Goal: Task Accomplishment & Management: Complete application form

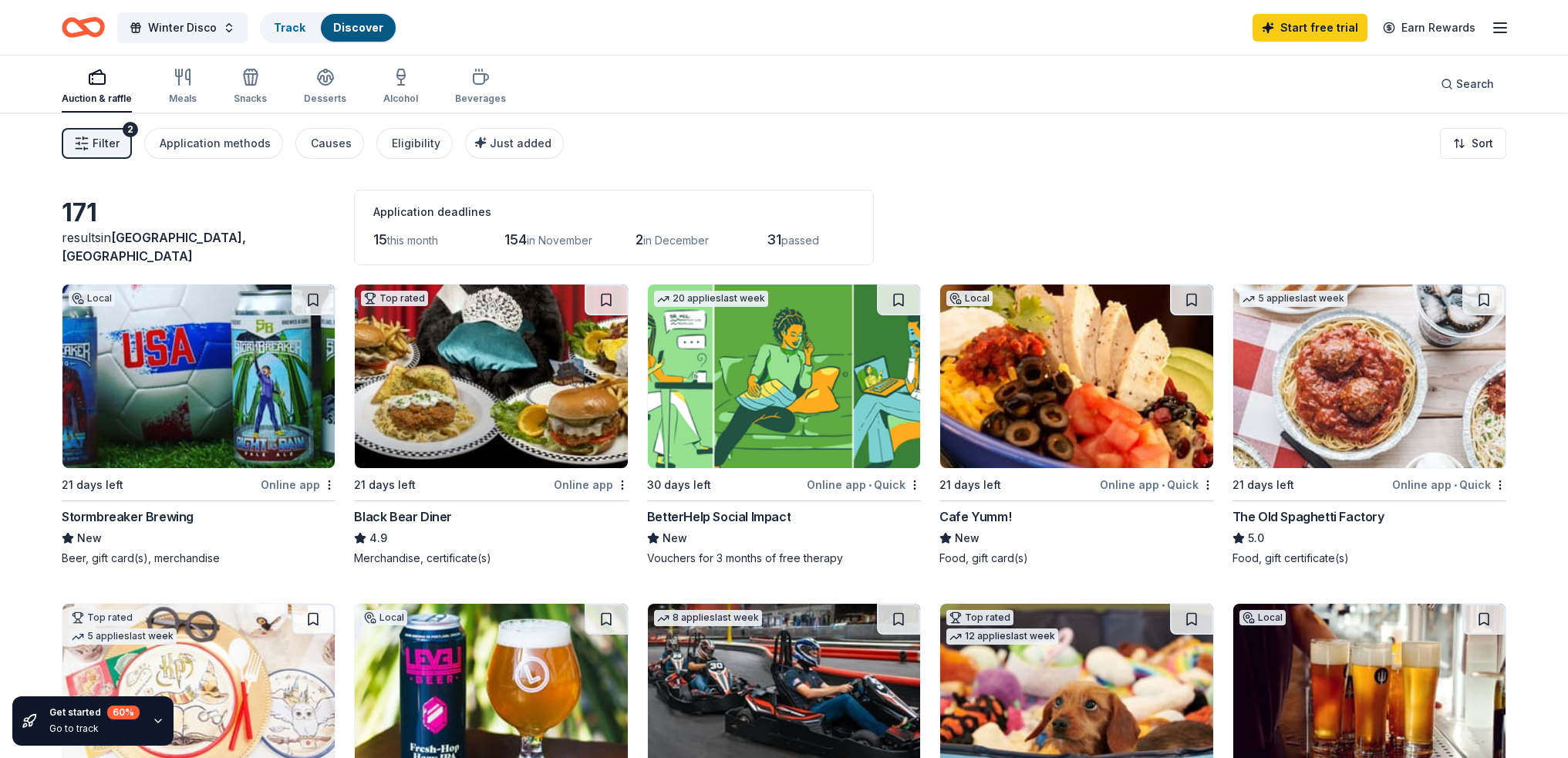
click at [80, 20] on icon "Home" at bounding box center [83, 27] width 43 height 36
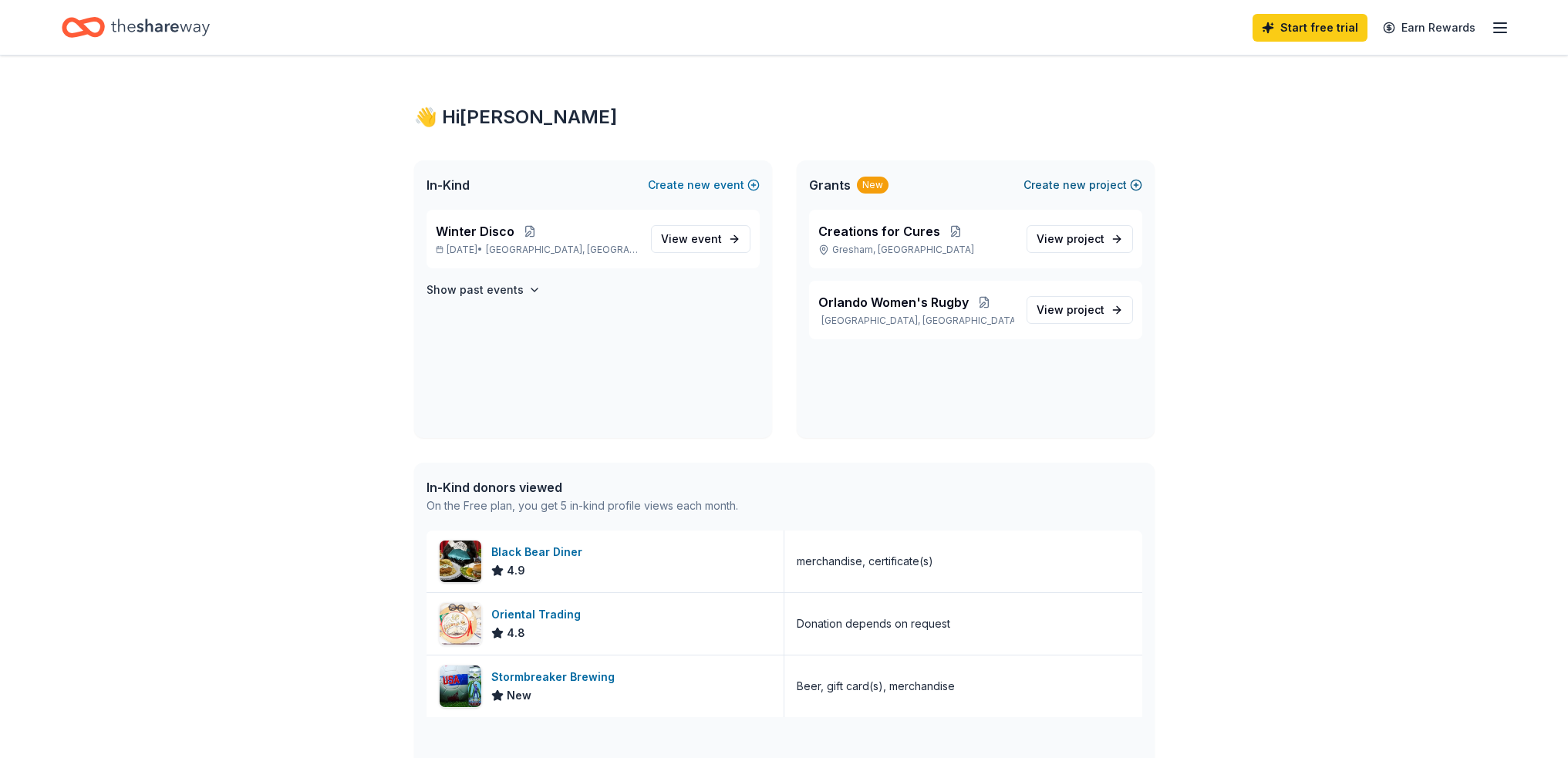
click at [1066, 183] on span "new" at bounding box center [1074, 185] width 23 height 19
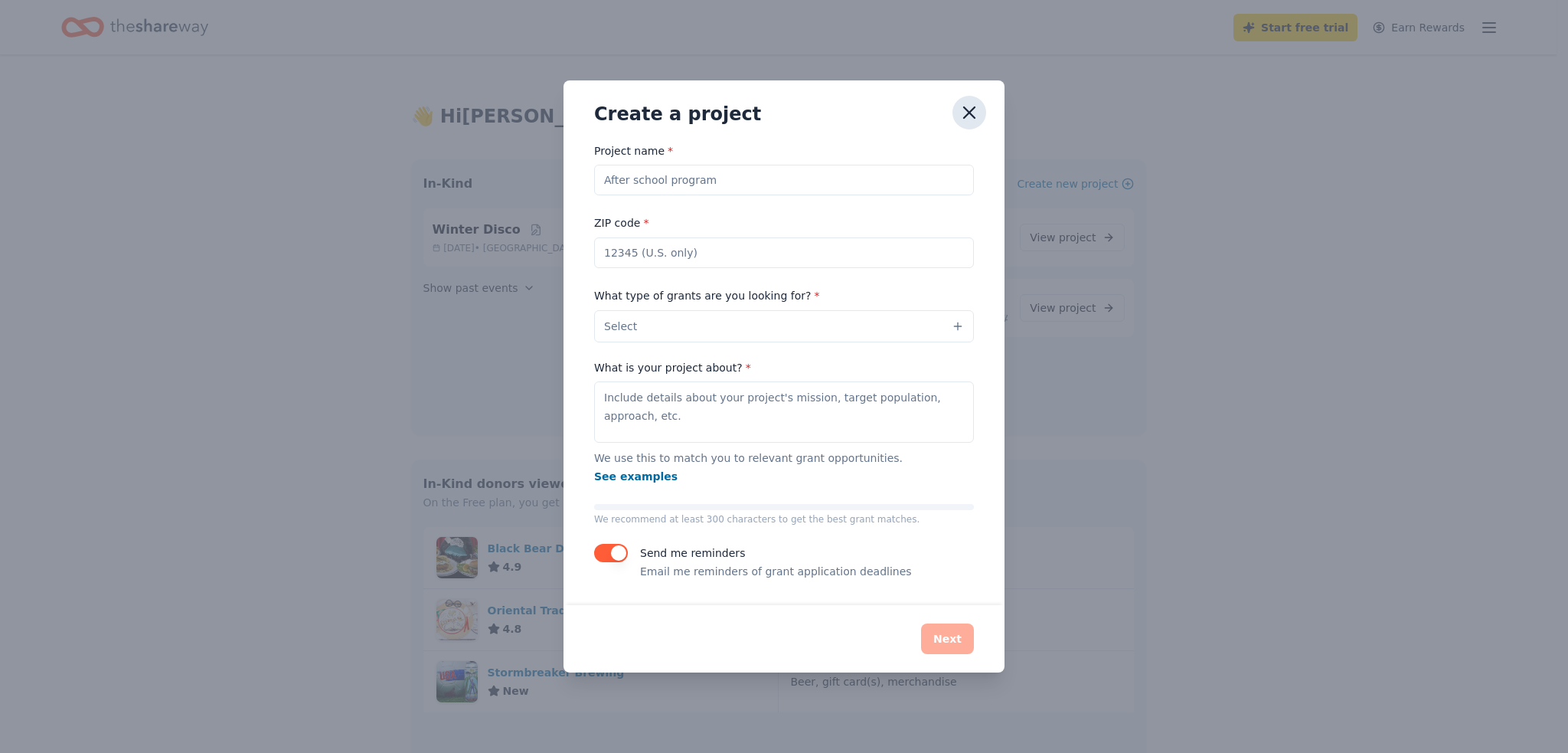
click at [965, 114] on icon "button" at bounding box center [970, 113] width 22 height 22
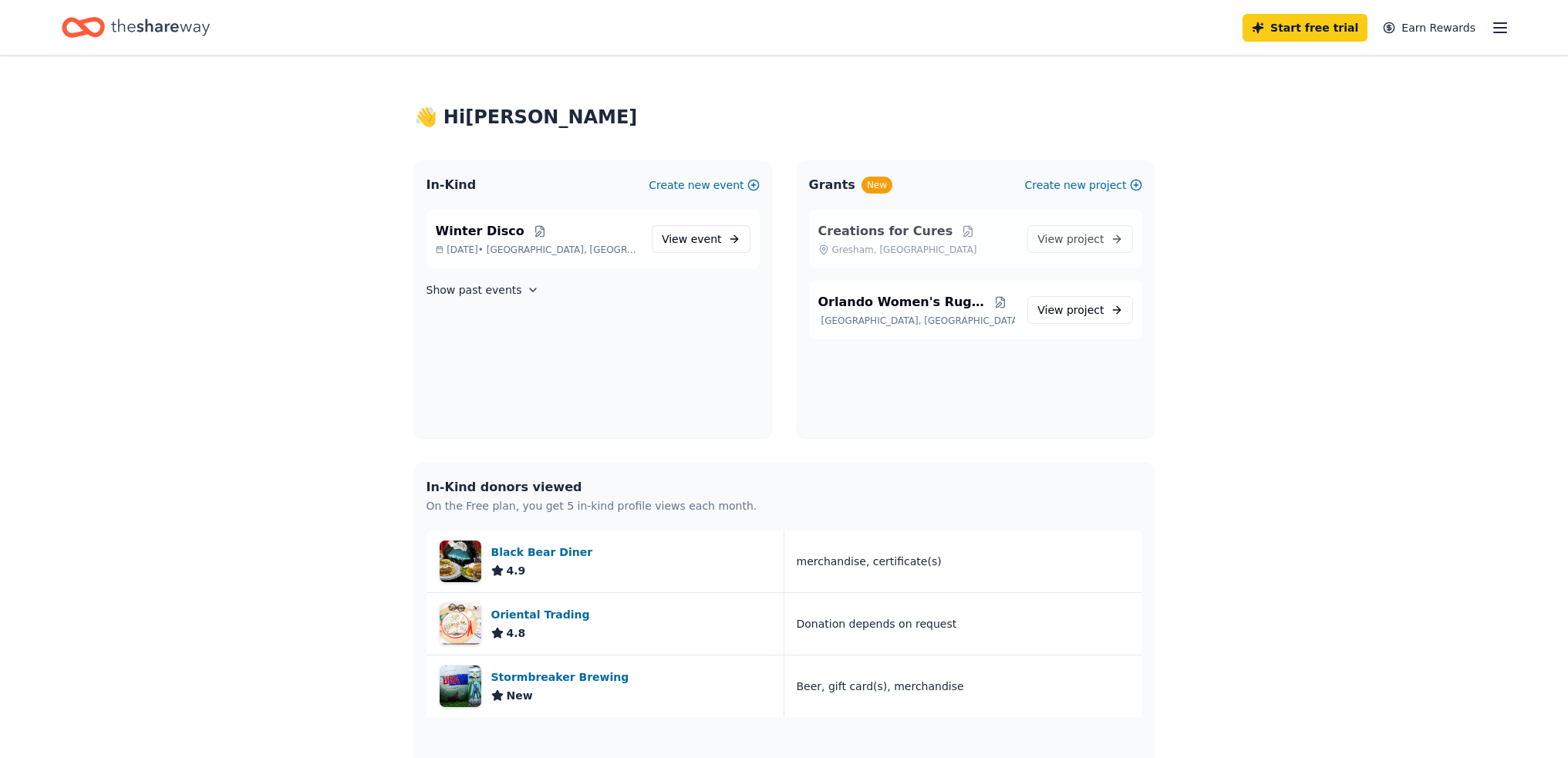
click at [909, 256] on div "Creations for Cures Gresham, OR View project" at bounding box center [976, 239] width 333 height 58
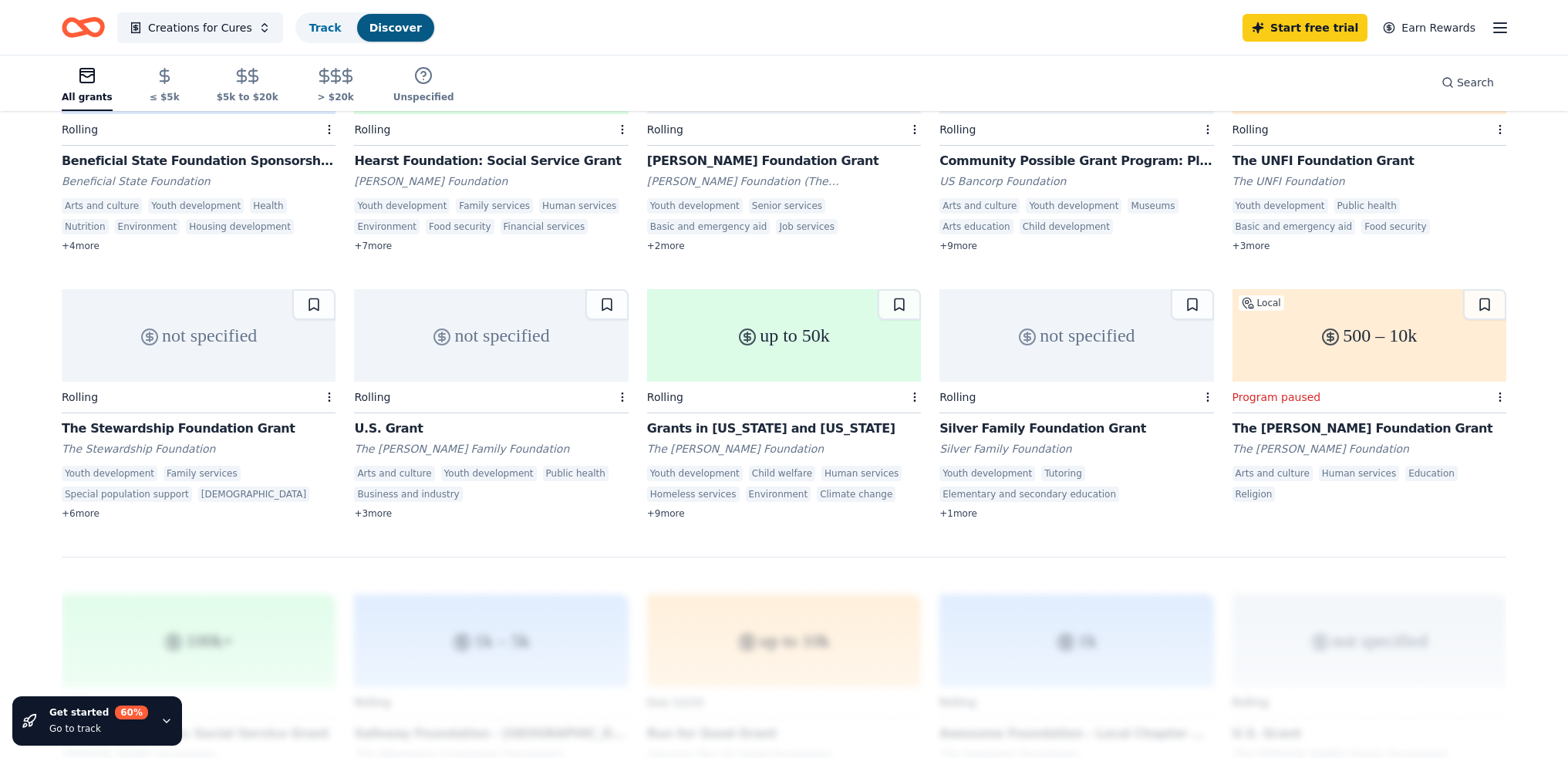
scroll to position [695, 0]
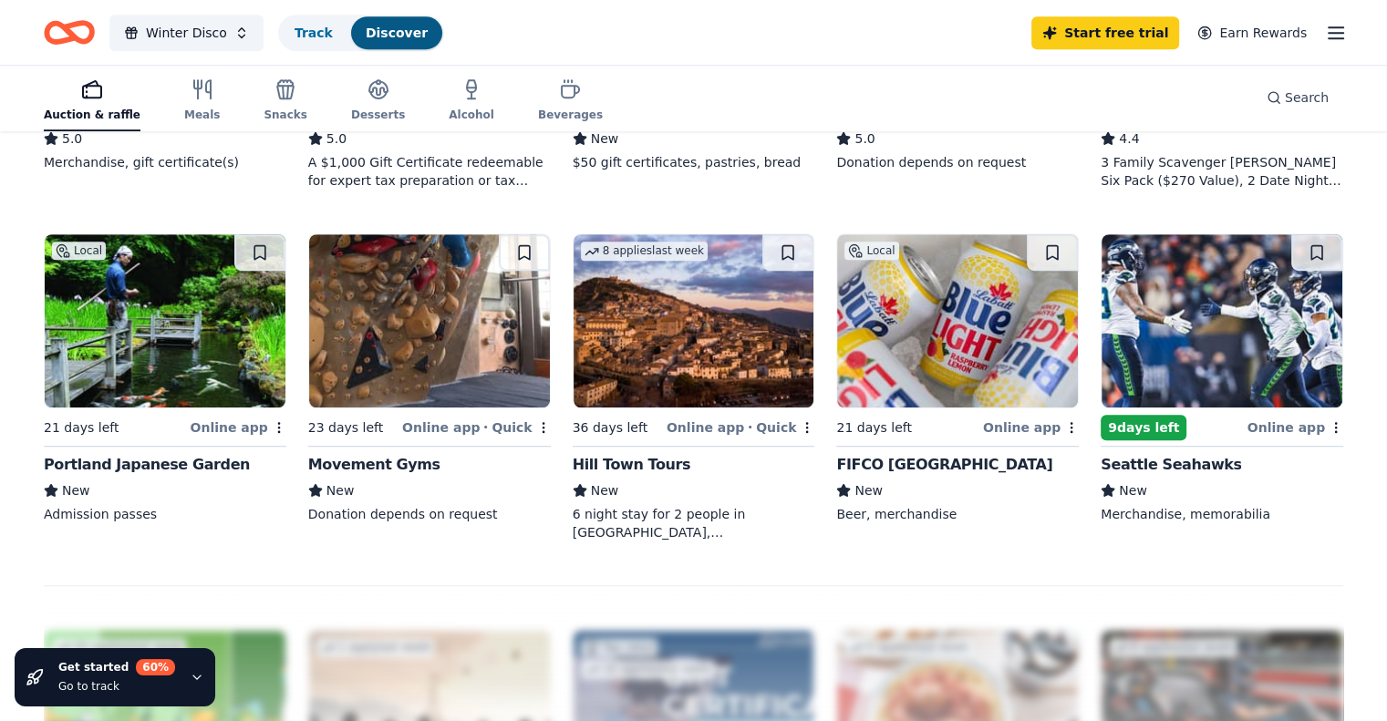
scroll to position [1094, 0]
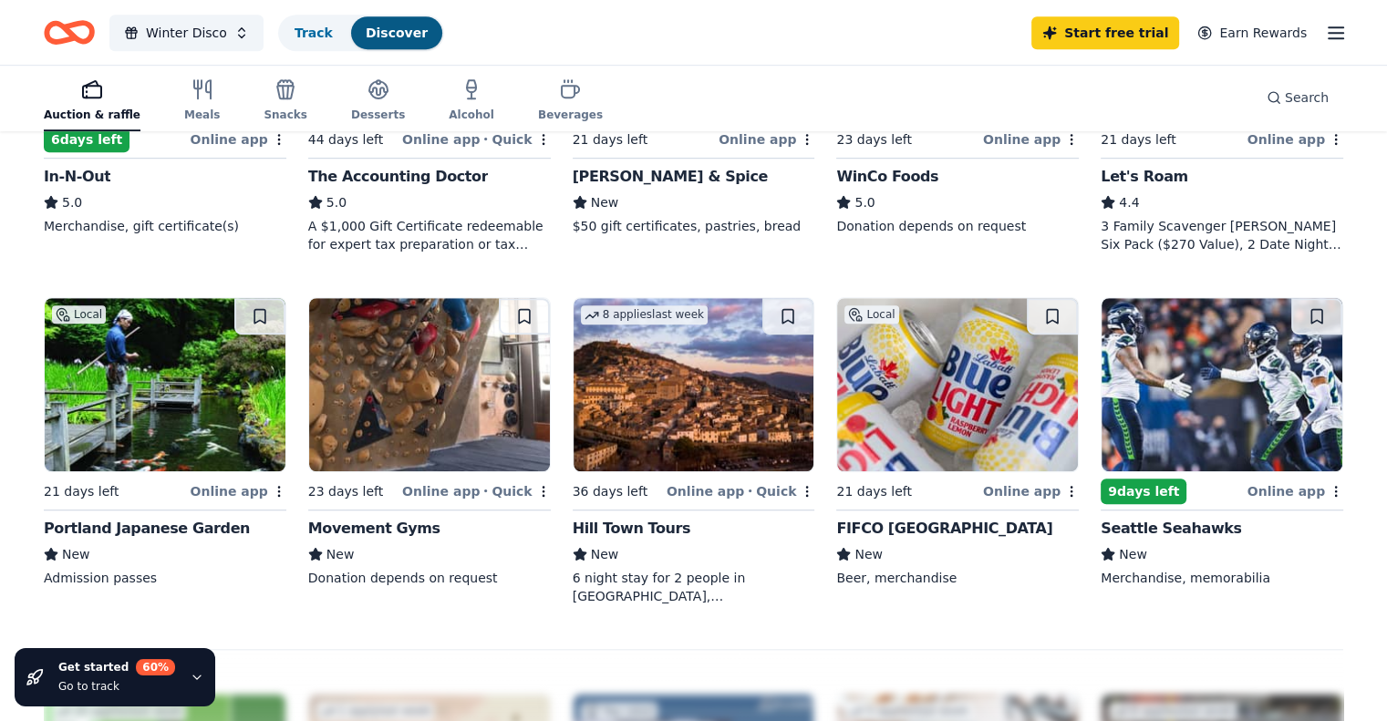
click at [1120, 518] on div "Seattle Seahawks" at bounding box center [1171, 529] width 140 height 22
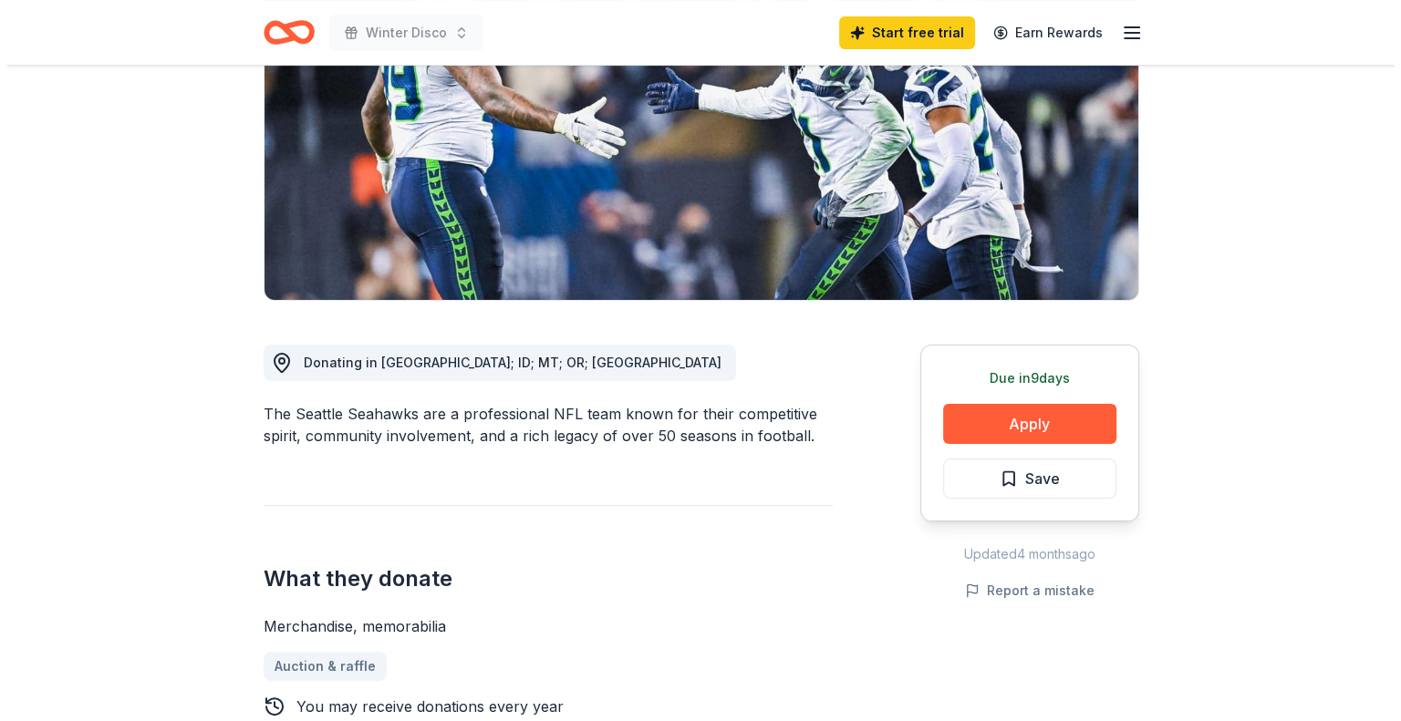
scroll to position [274, 0]
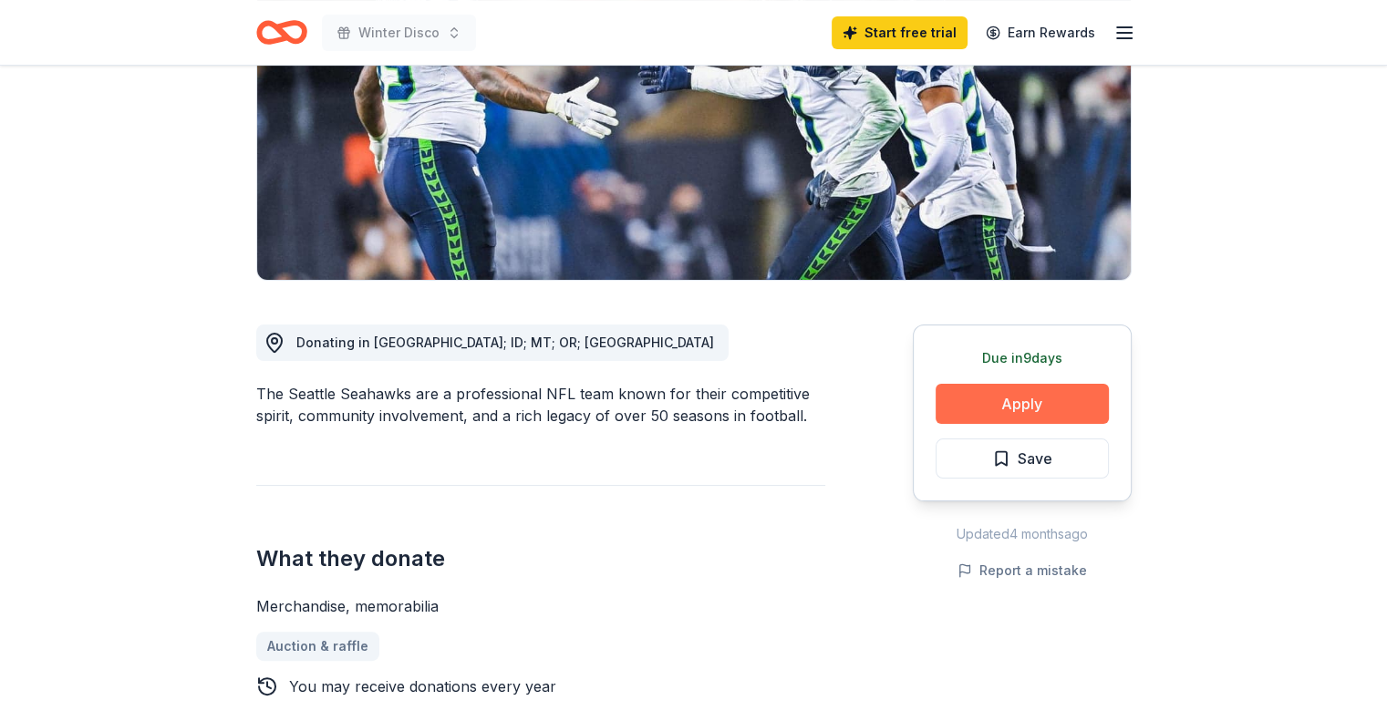
click at [976, 404] on button "Apply" at bounding box center [1022, 404] width 173 height 40
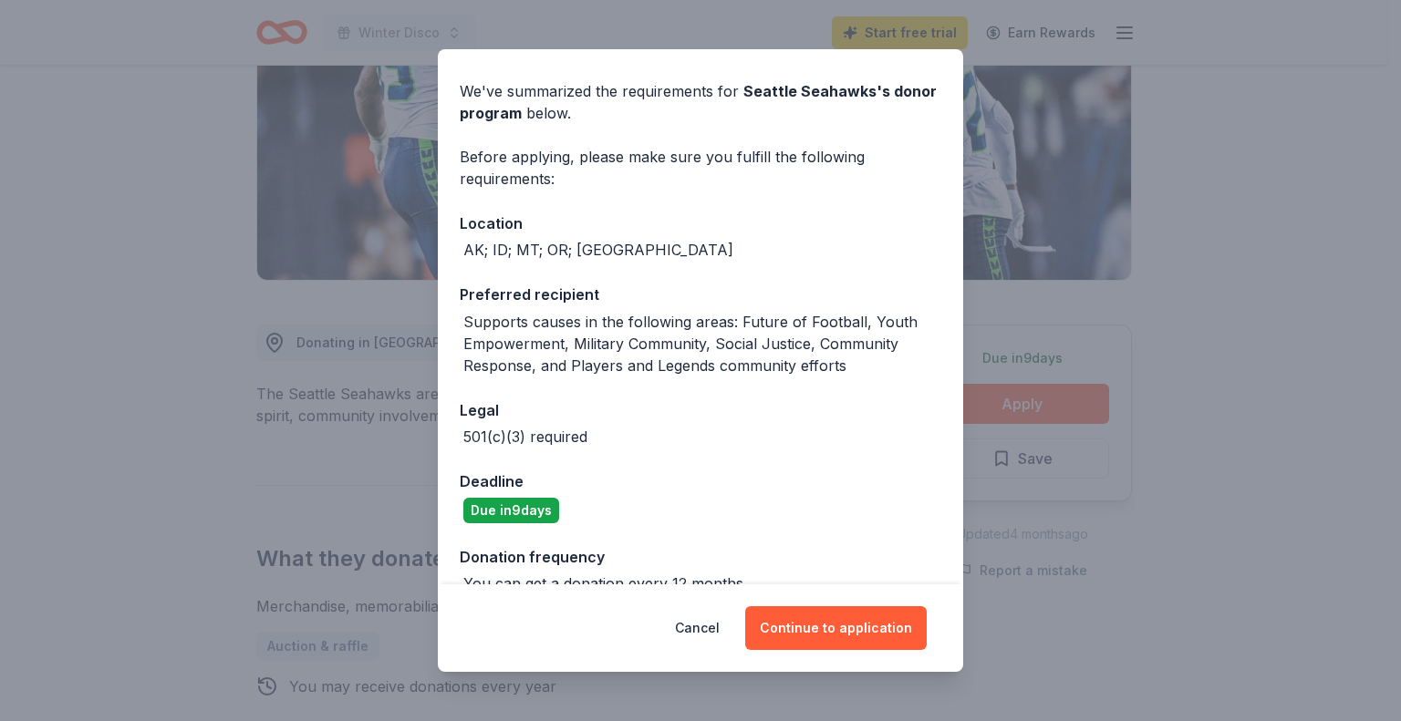
scroll to position [88, 0]
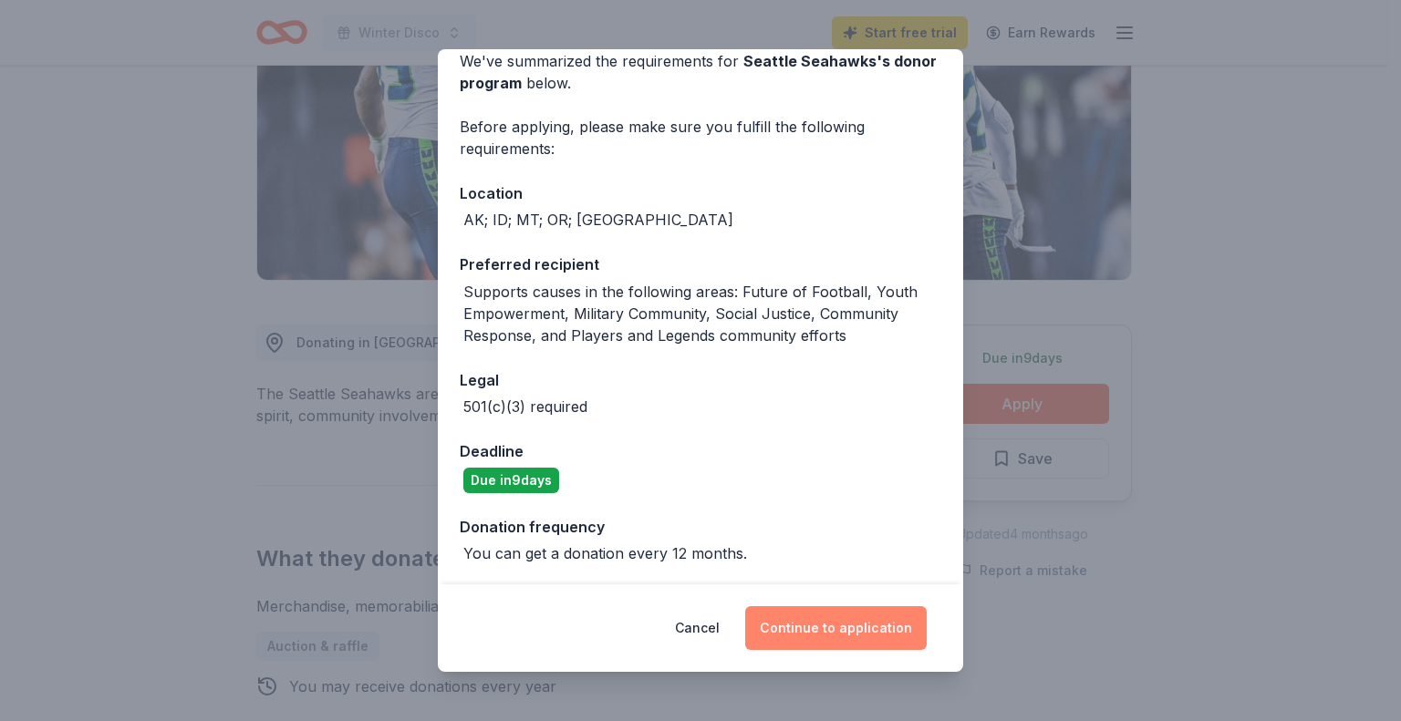
click at [839, 616] on button "Continue to application" at bounding box center [835, 628] width 181 height 44
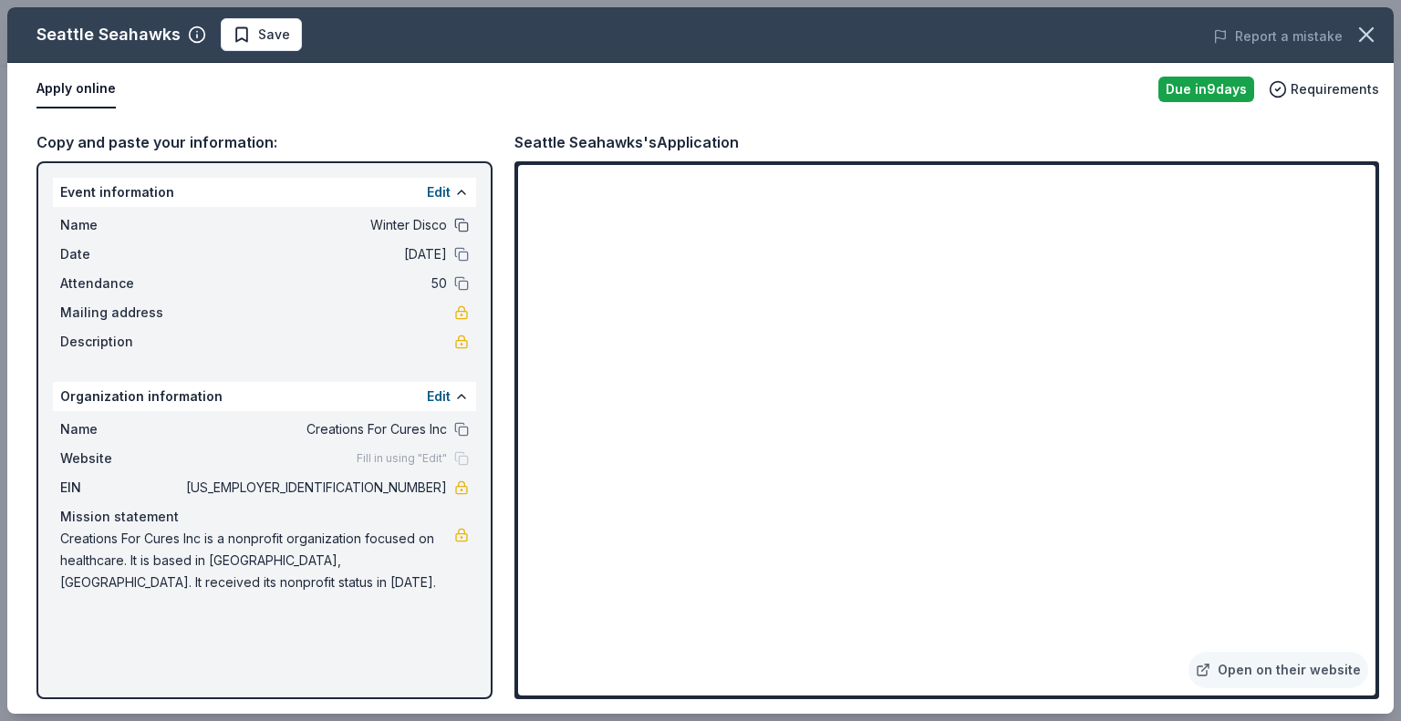
click at [460, 223] on button at bounding box center [461, 225] width 15 height 15
click at [1290, 667] on link "Open on their website" at bounding box center [1278, 670] width 180 height 36
